Goal: Browse casually

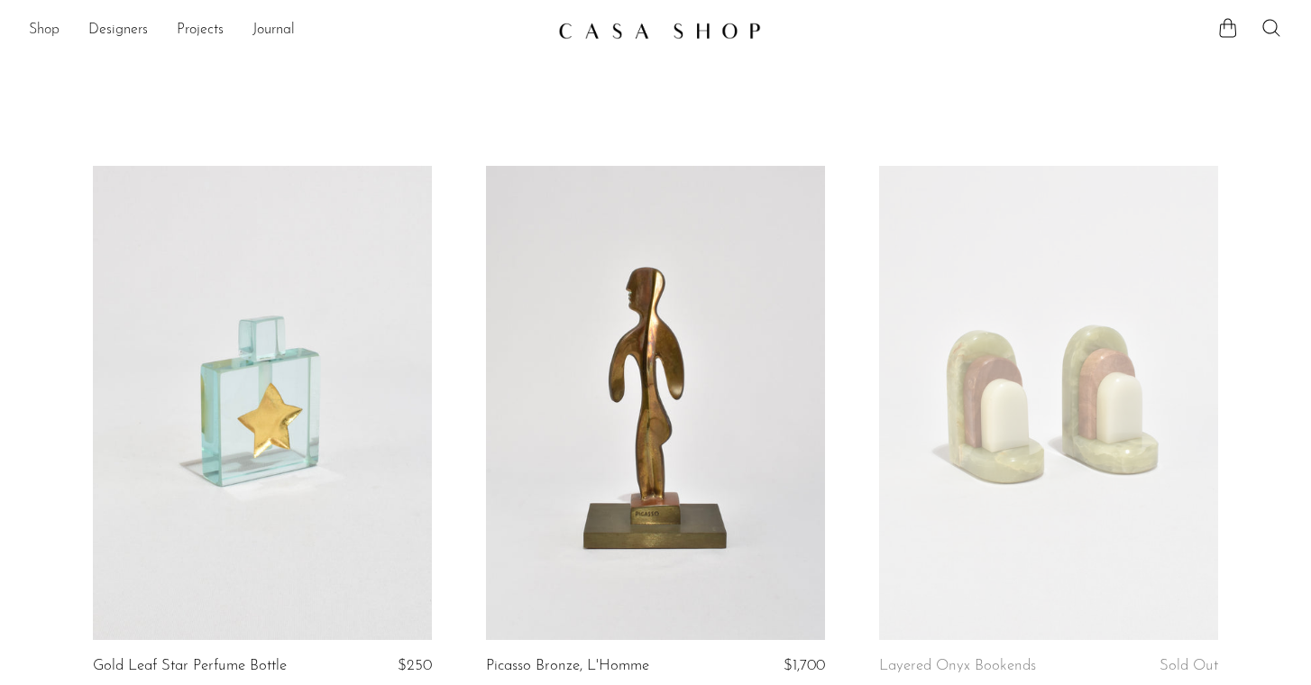
click at [39, 27] on link "Shop" at bounding box center [44, 30] width 31 height 23
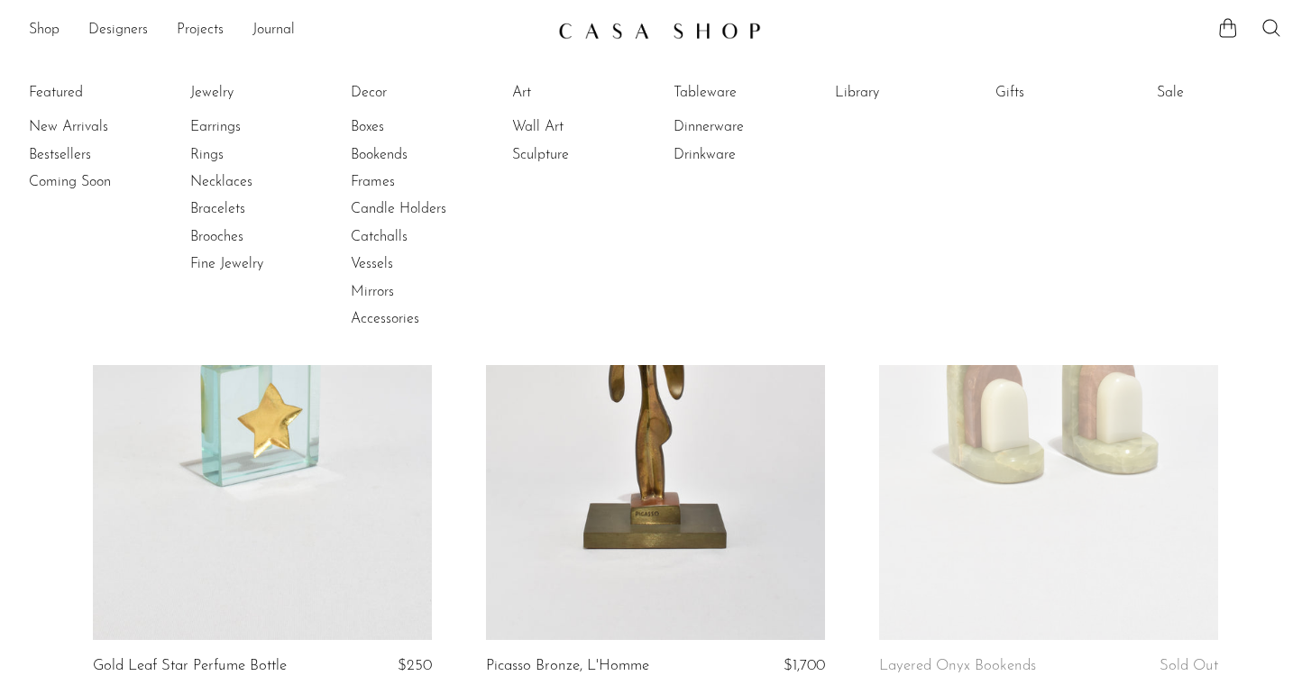
click at [68, 142] on li "Bestsellers" at bounding box center [96, 155] width 135 height 27
click at [69, 122] on link "New Arrivals" at bounding box center [96, 127] width 135 height 20
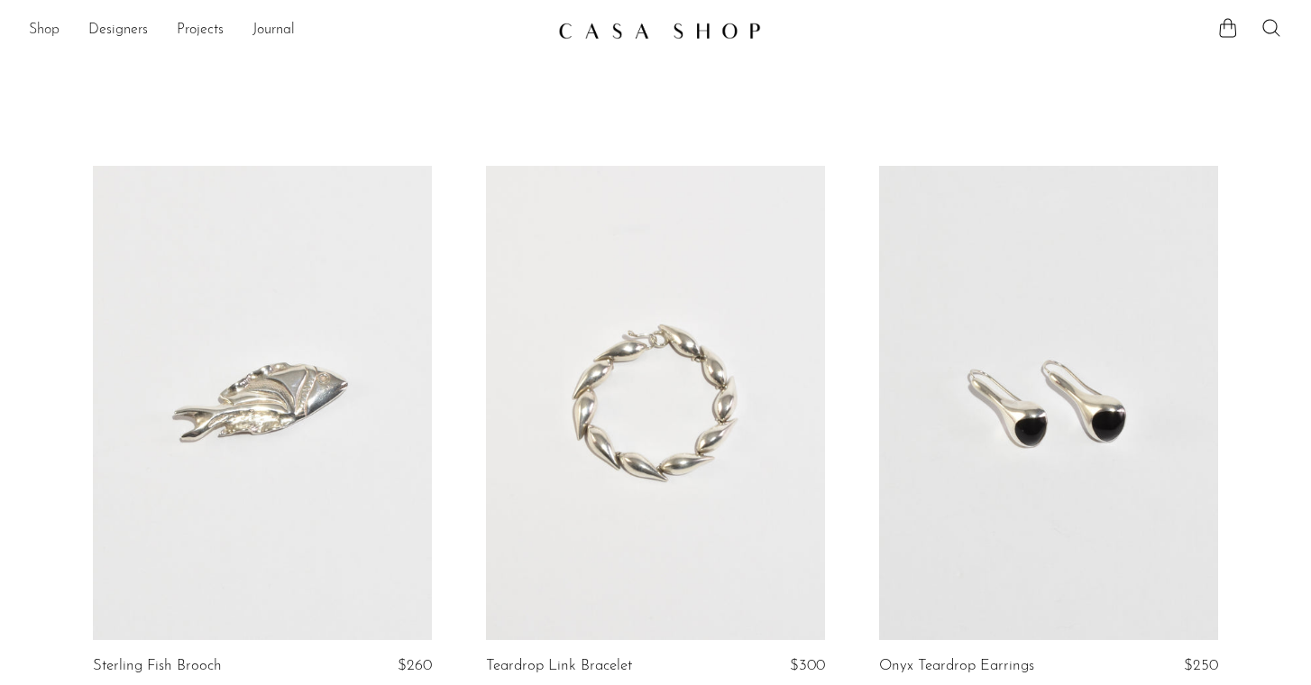
click at [44, 26] on link "Shop" at bounding box center [44, 30] width 31 height 23
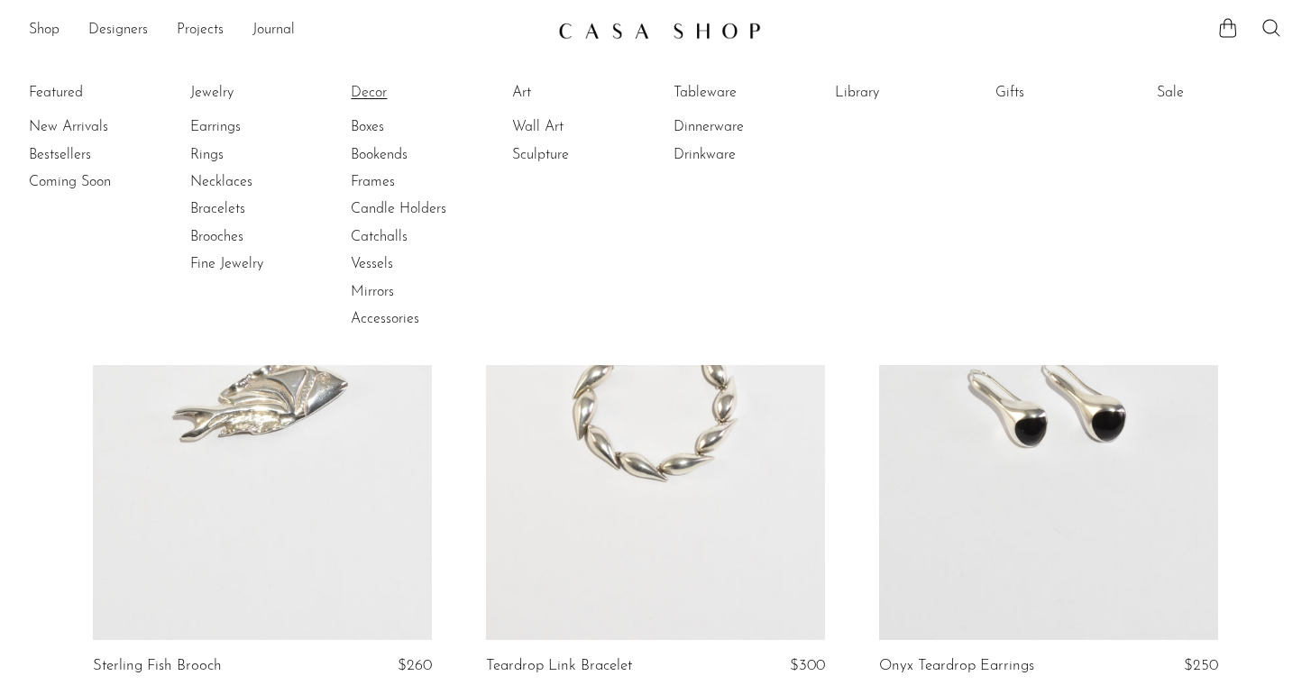
click at [379, 87] on link "Decor" at bounding box center [418, 93] width 135 height 20
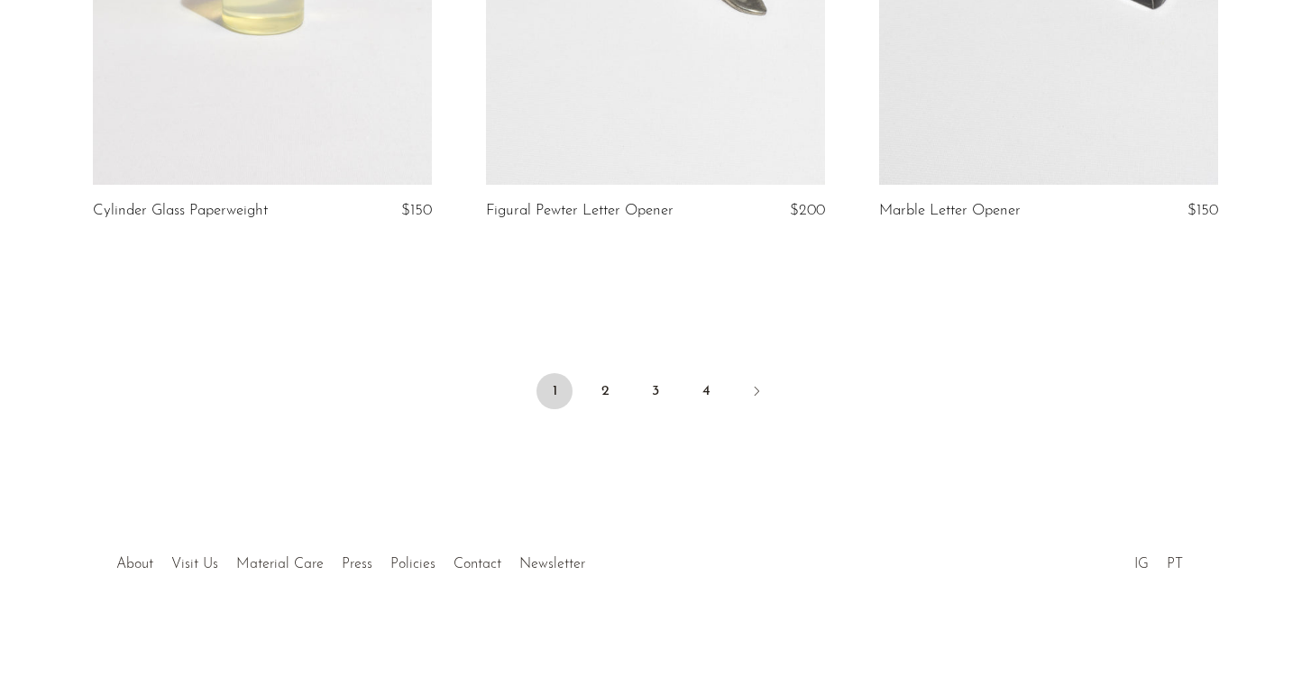
scroll to position [6623, 0]
click at [613, 391] on link "2" at bounding box center [605, 391] width 36 height 36
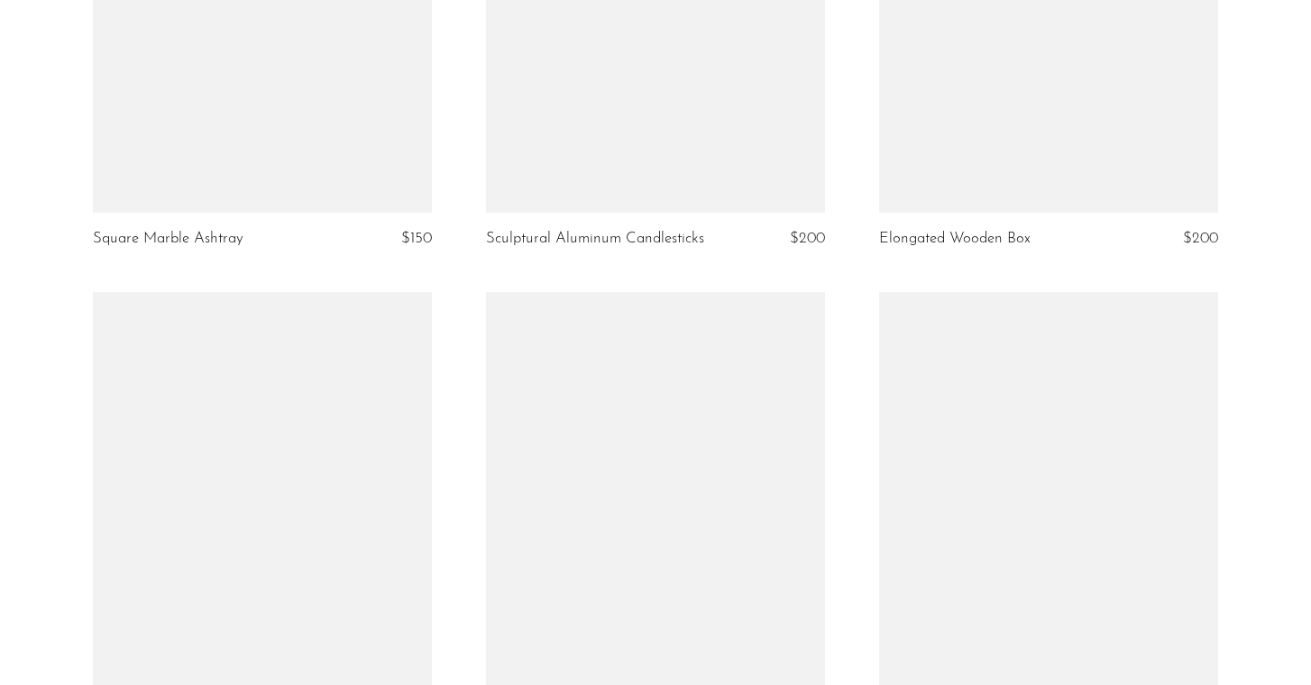
scroll to position [5976, 0]
